Goal: Information Seeking & Learning: Learn about a topic

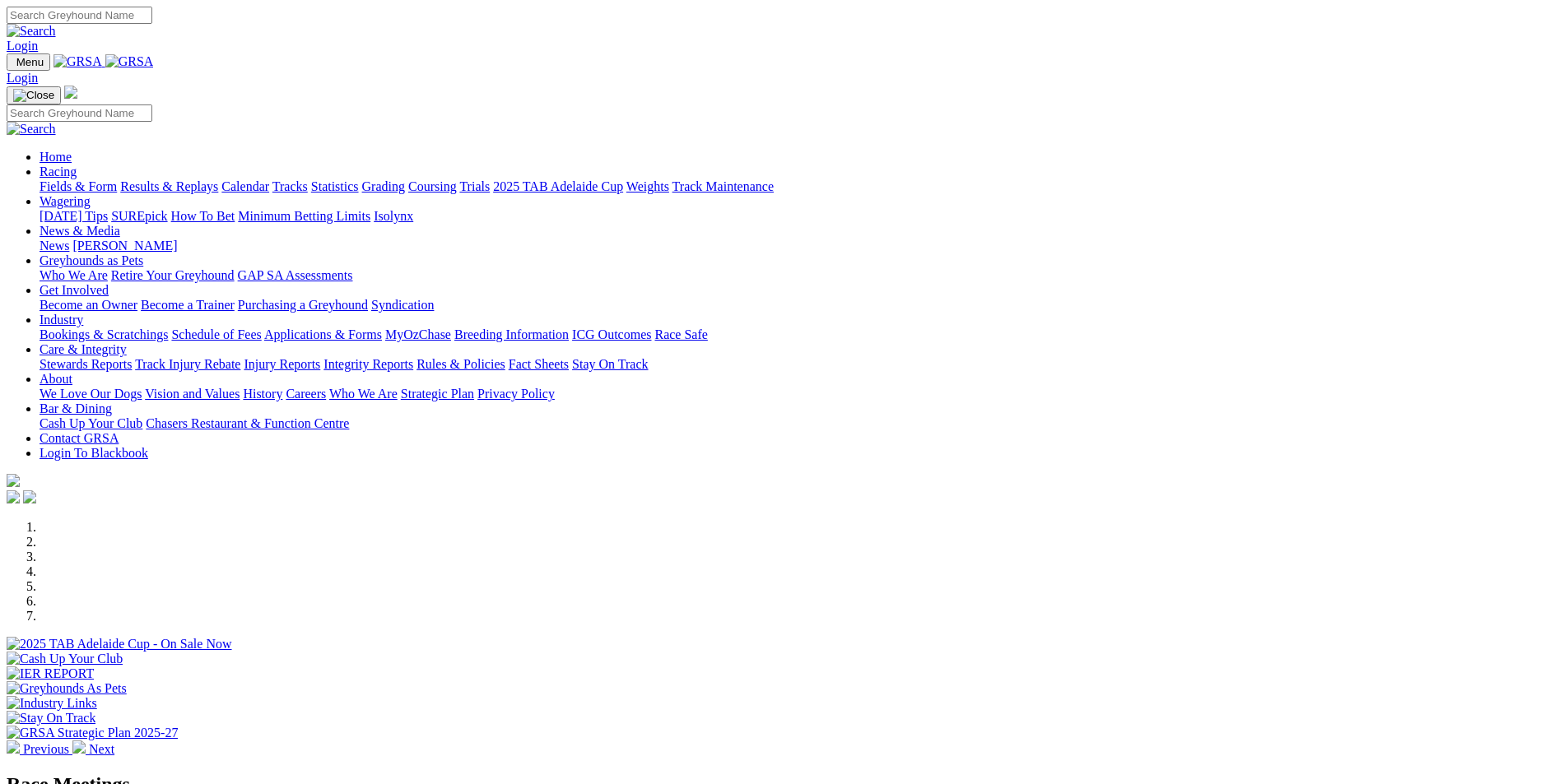
scroll to position [329, 0]
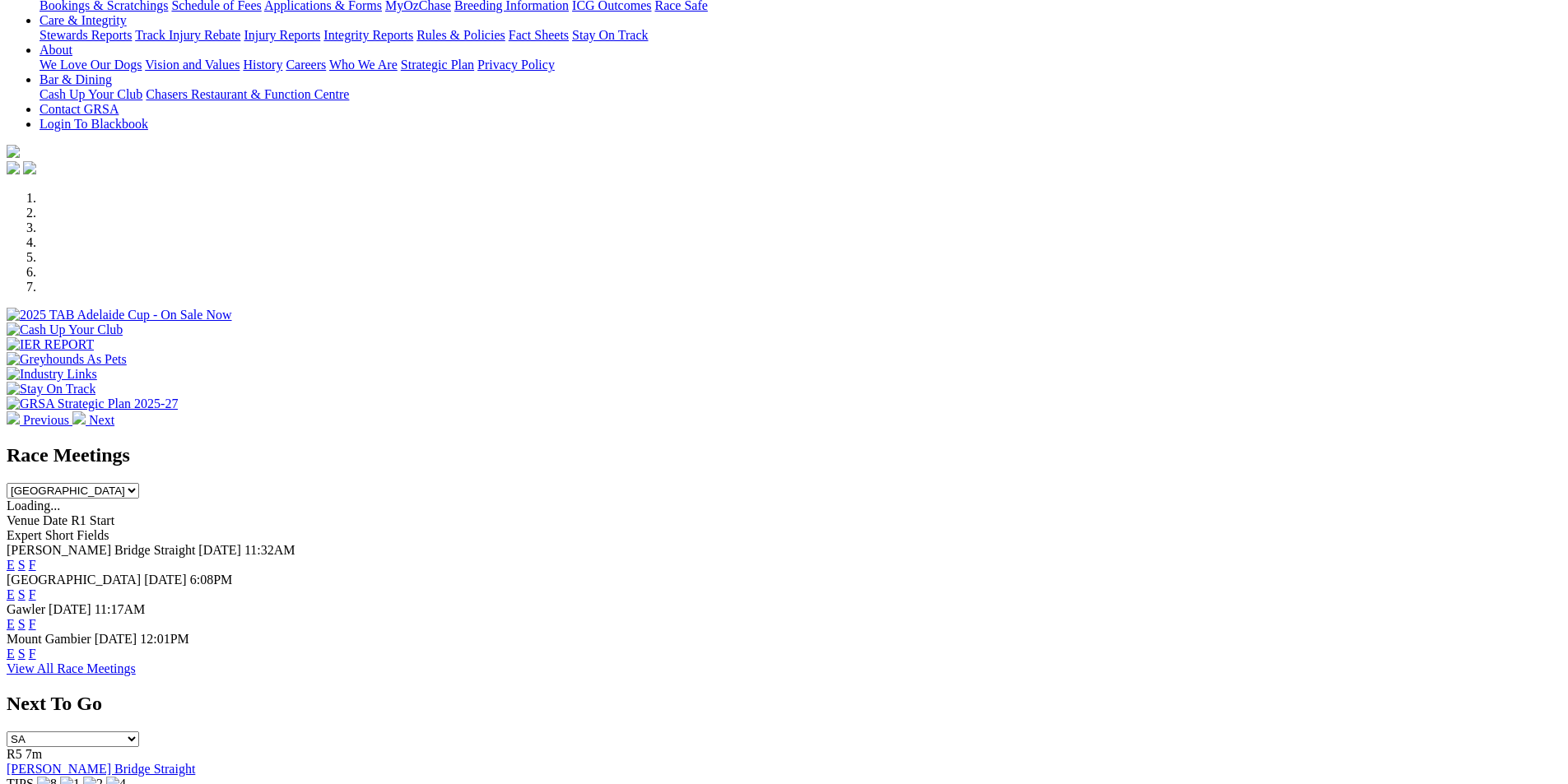
click at [36, 647] on link "F" at bounding box center [33, 653] width 7 height 14
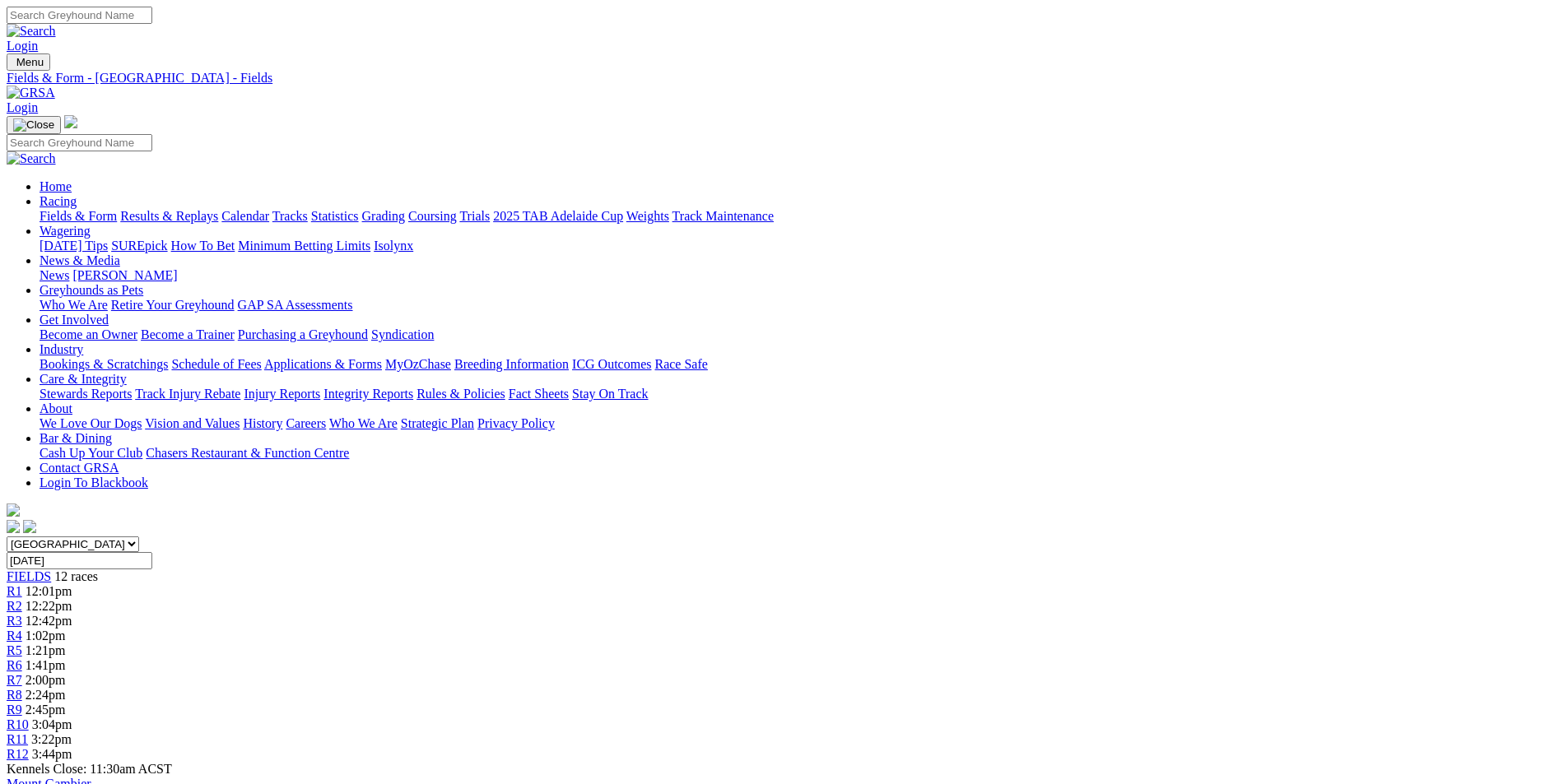
click at [269, 209] on link "Calendar" at bounding box center [245, 215] width 47 height 14
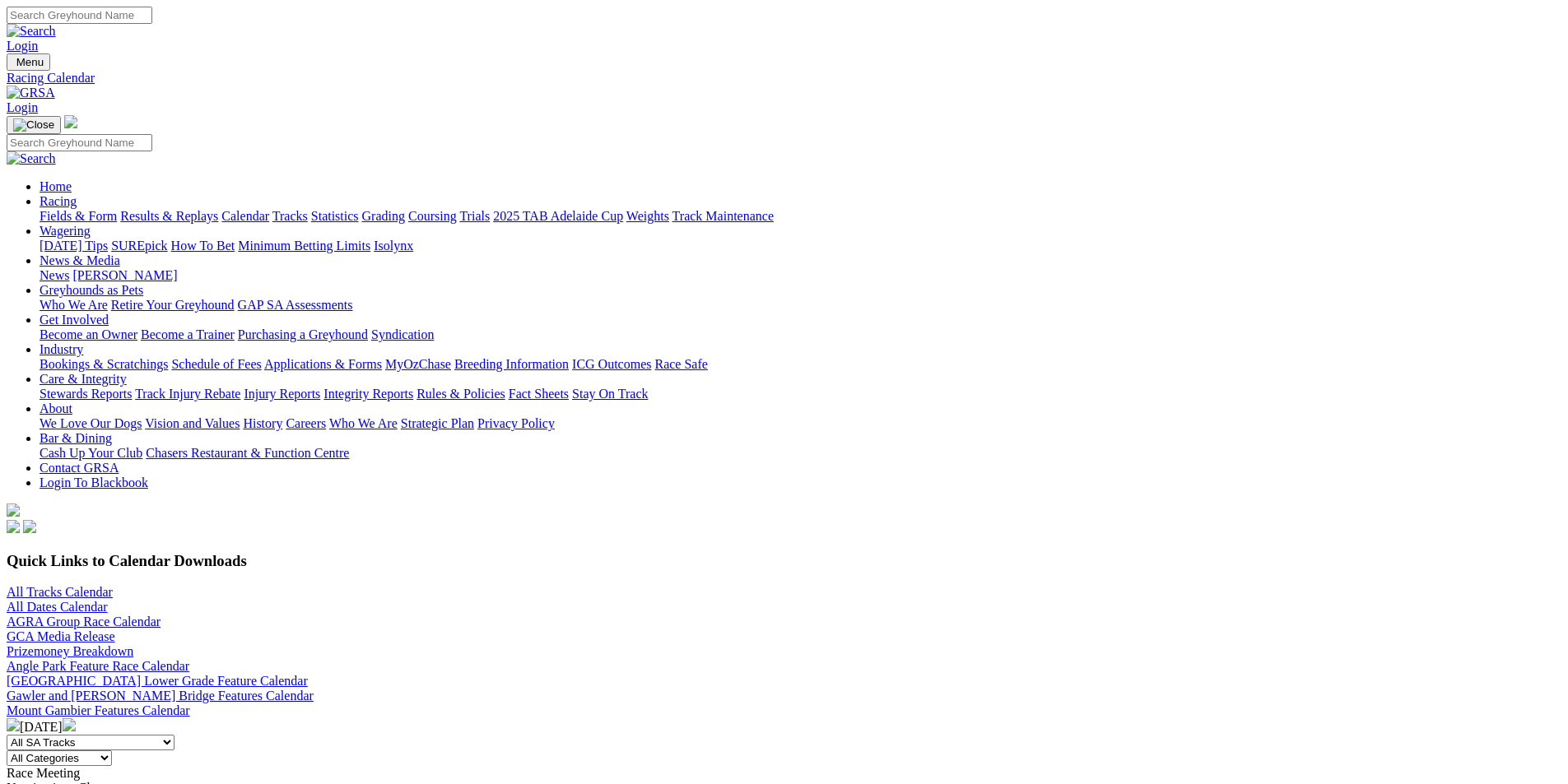
scroll to position [412, 0]
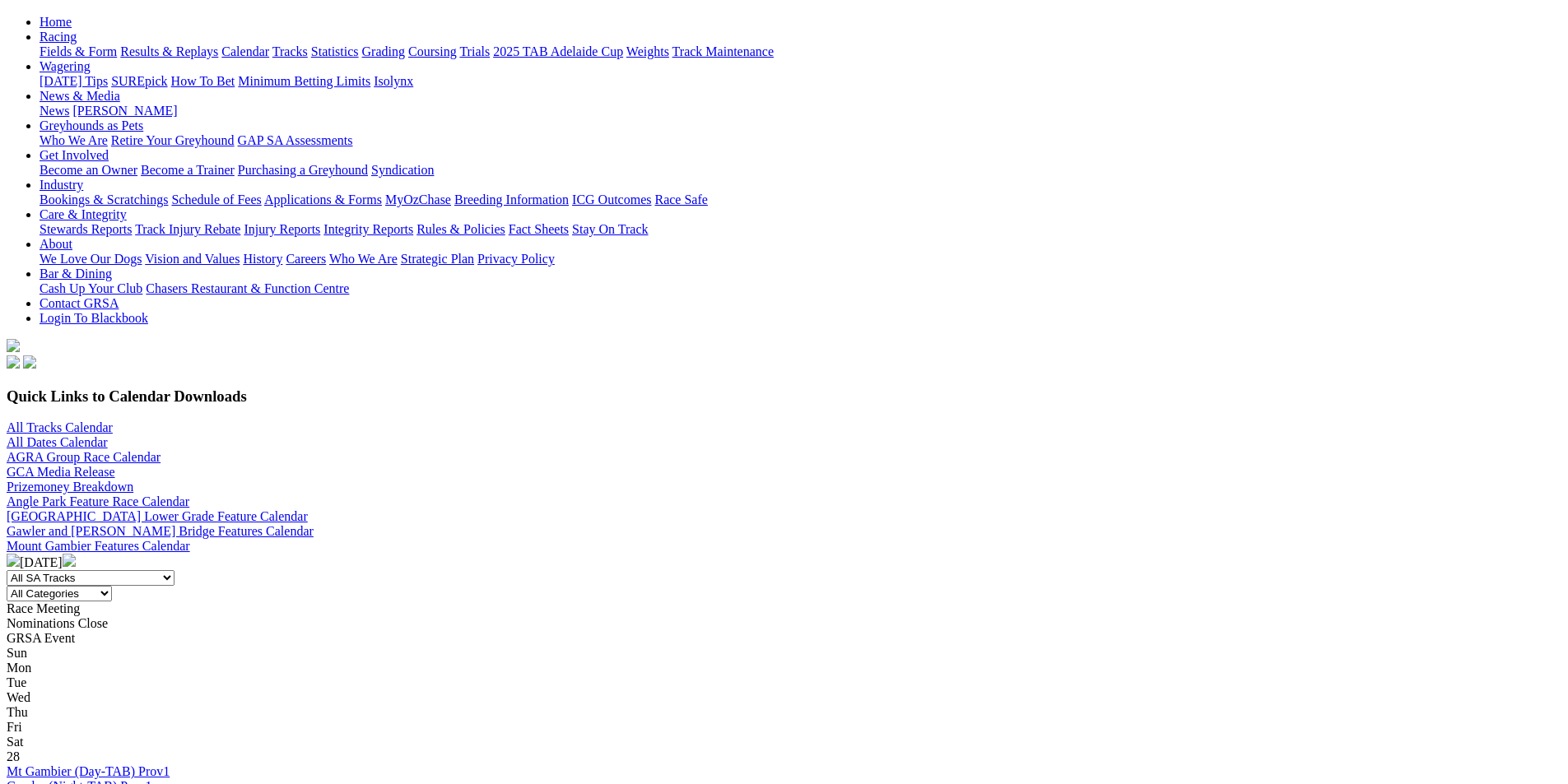
scroll to position [247, 0]
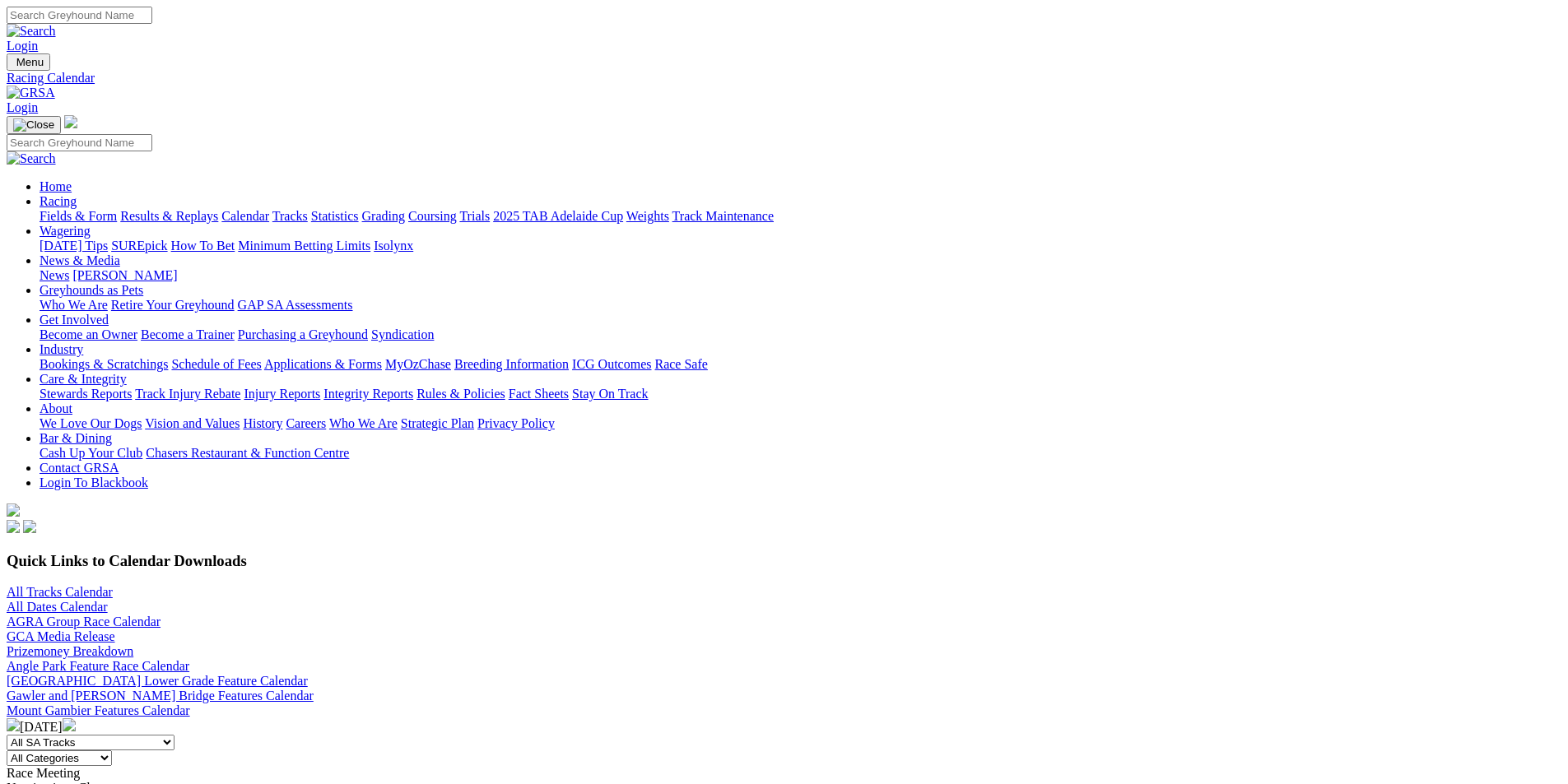
click at [117, 209] on link "Fields & Form" at bounding box center [77, 215] width 77 height 14
